Goal: Information Seeking & Learning: Learn about a topic

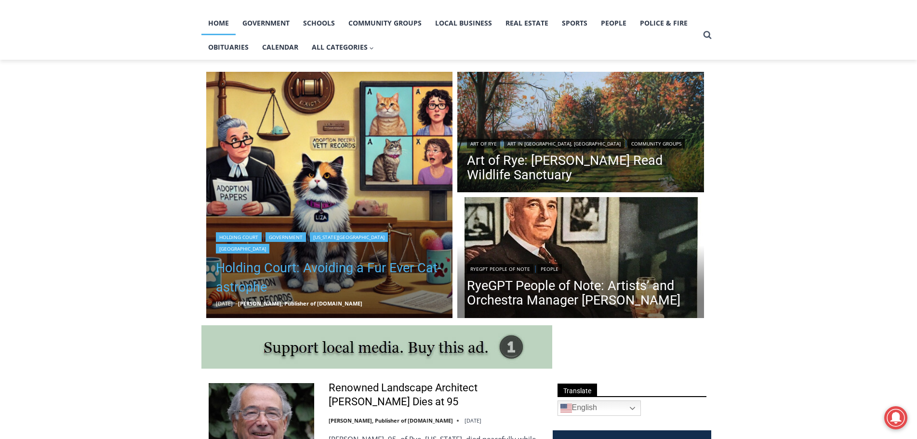
scroll to position [193, 0]
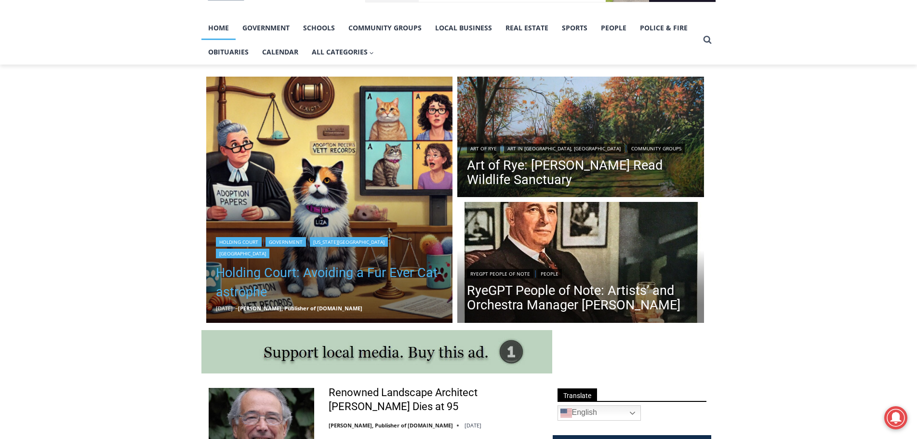
click at [335, 270] on link "Holding Court: Avoiding a Fur Ever Cat-astrophe" at bounding box center [329, 282] width 227 height 39
